Goal: Task Accomplishment & Management: Use online tool/utility

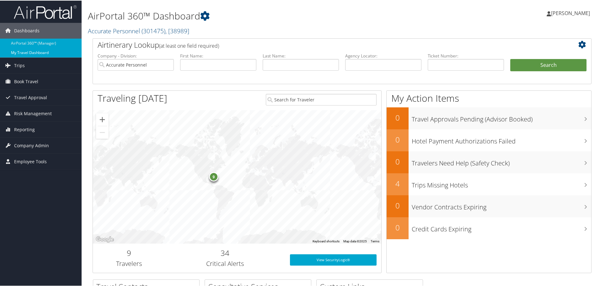
click at [31, 52] on link "My Travel Dashboard" at bounding box center [41, 51] width 82 height 9
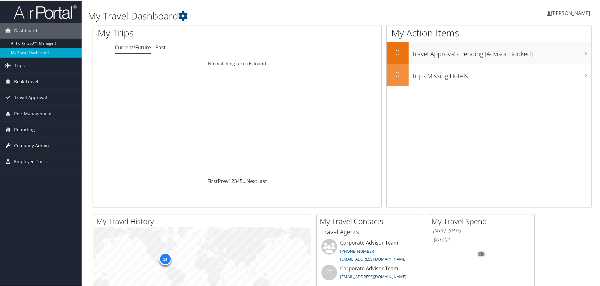
click at [24, 126] on span "Reporting" at bounding box center [24, 129] width 21 height 16
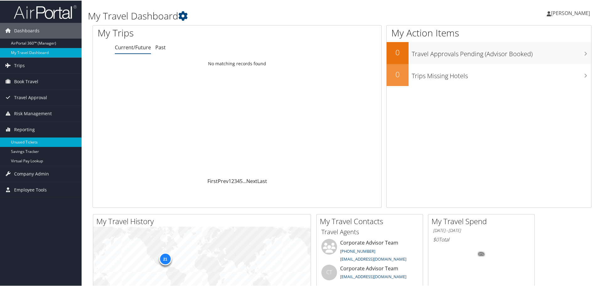
click at [23, 145] on link "Unused Tickets" at bounding box center [41, 141] width 82 height 9
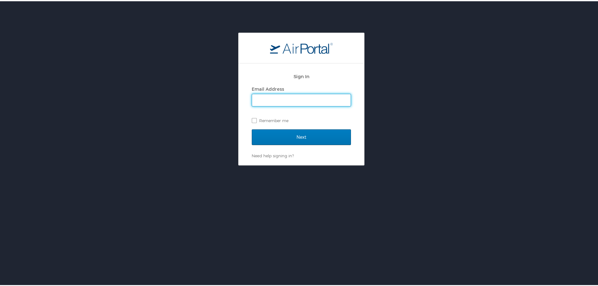
type input "mmalachowski@accurateusa.com"
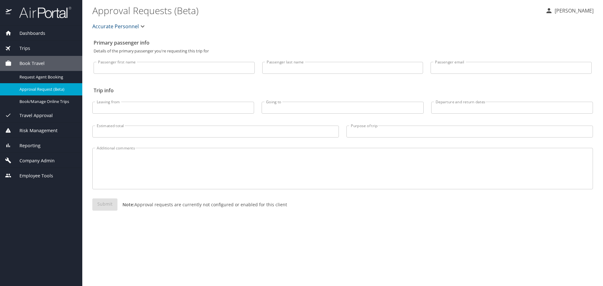
click at [31, 145] on span "Reporting" at bounding box center [26, 145] width 29 height 7
